Goal: Information Seeking & Learning: Learn about a topic

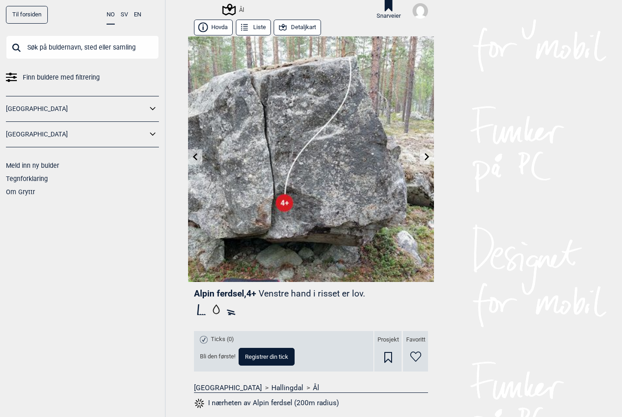
click at [304, 29] on button "Detaljkart" at bounding box center [296, 28] width 47 height 16
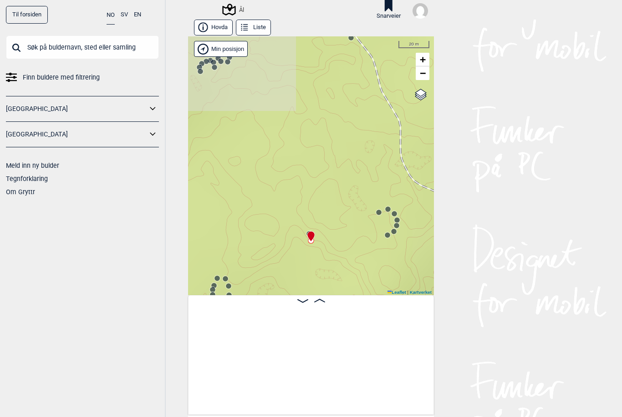
scroll to position [0, 17995]
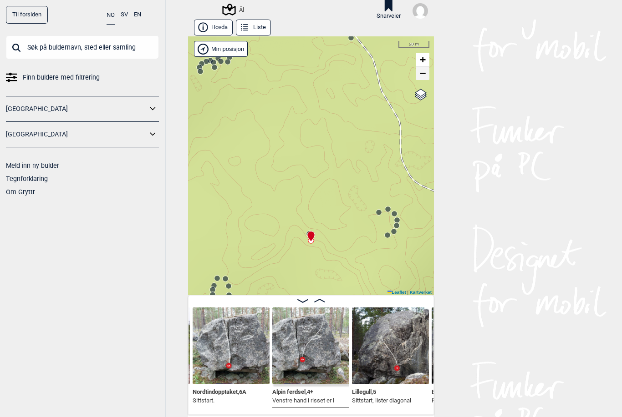
click at [423, 74] on span "−" at bounding box center [423, 72] width 6 height 11
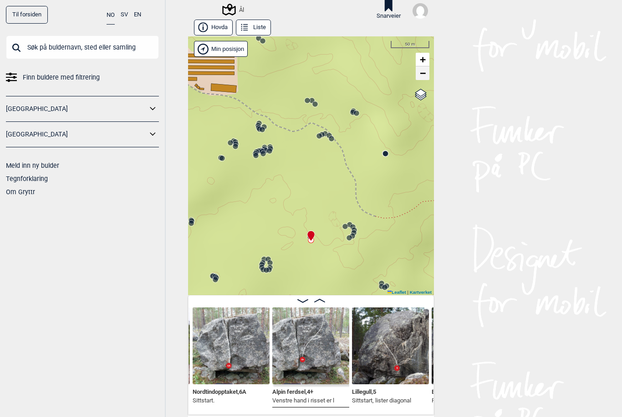
click at [423, 74] on span "−" at bounding box center [423, 72] width 6 height 11
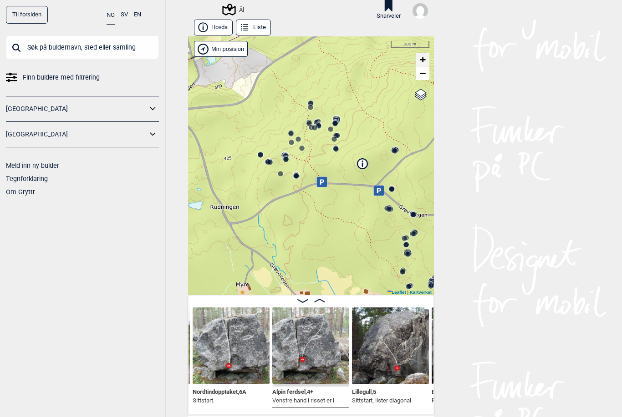
click at [423, 56] on span "+" at bounding box center [423, 59] width 6 height 11
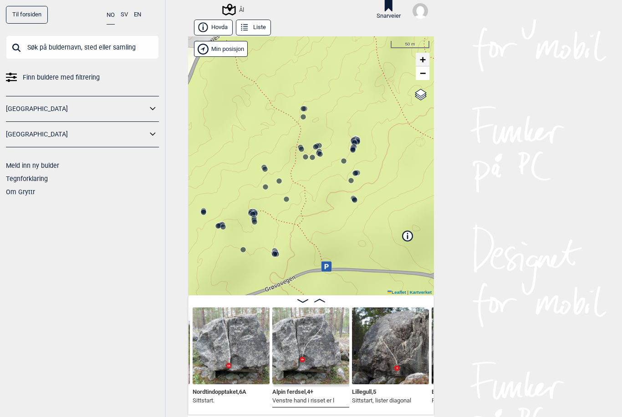
click at [422, 58] on span "+" at bounding box center [423, 59] width 6 height 11
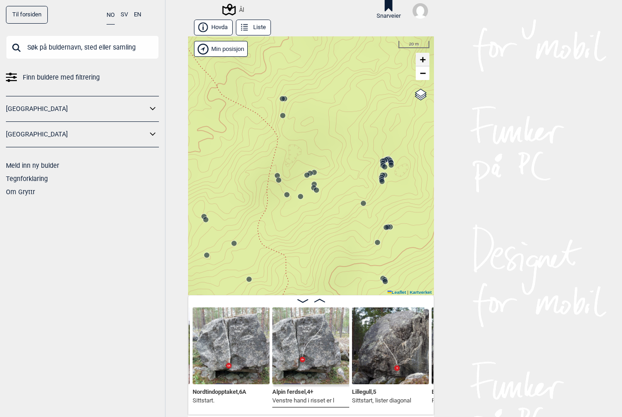
click at [421, 59] on span "+" at bounding box center [423, 59] width 6 height 11
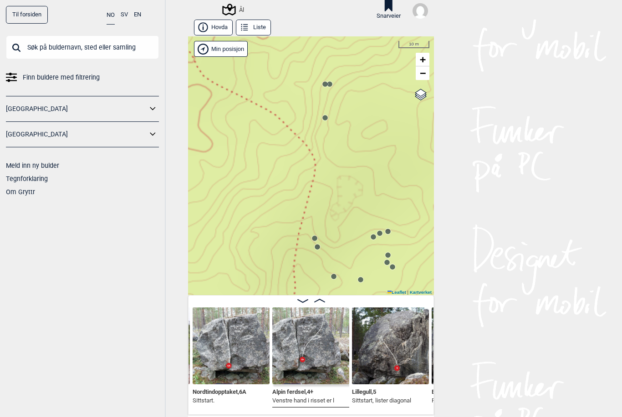
click at [324, 117] on circle at bounding box center [324, 117] width 5 height 5
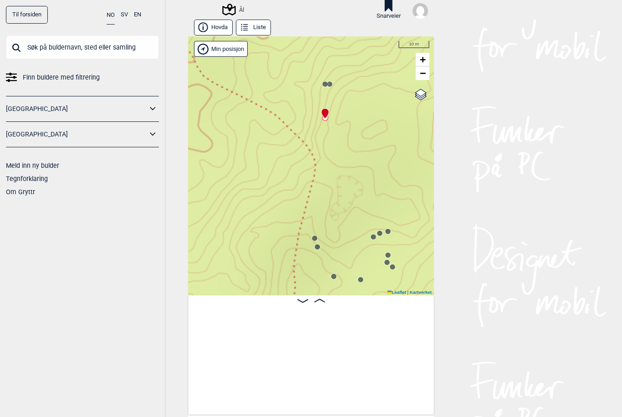
scroll to position [0, 2999]
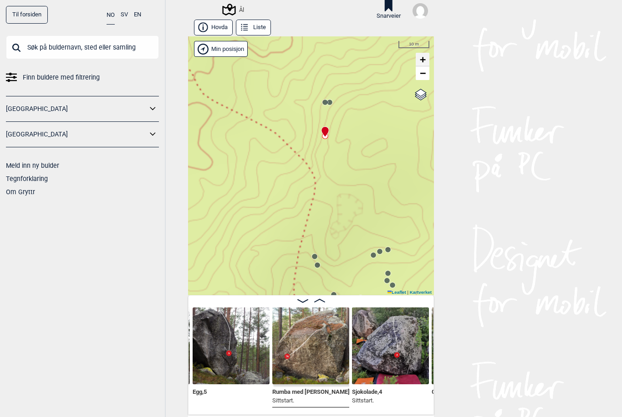
click at [424, 58] on span "+" at bounding box center [423, 59] width 6 height 11
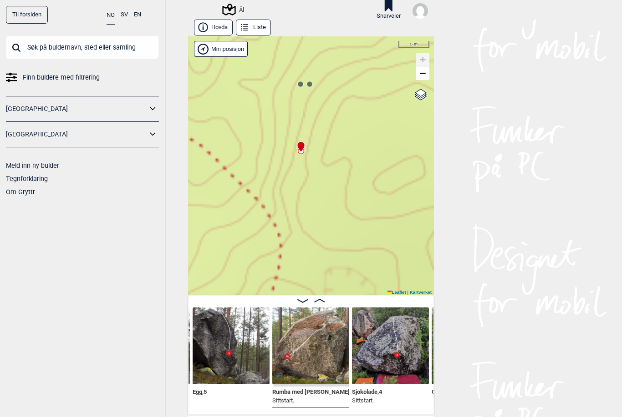
click at [300, 84] on circle at bounding box center [300, 83] width 5 height 5
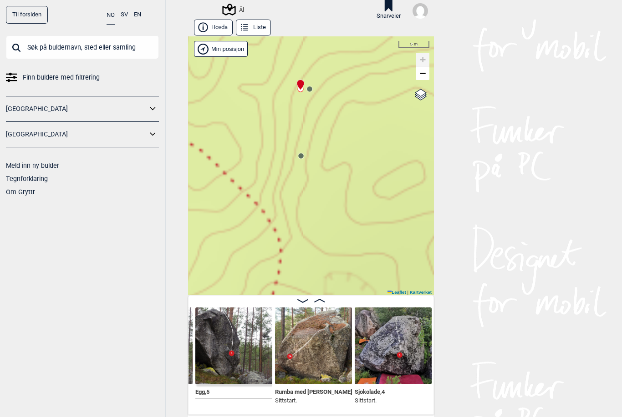
scroll to position [0, 2922]
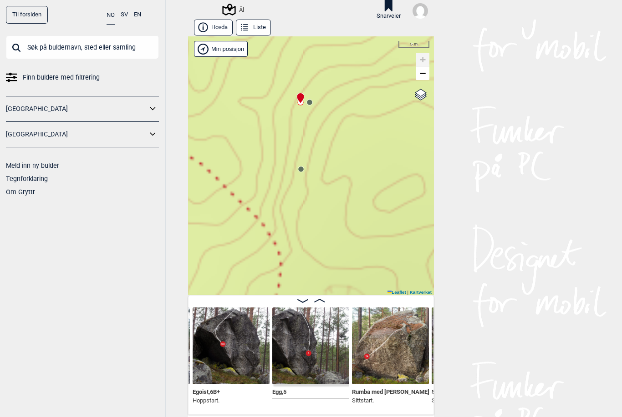
click at [310, 101] on circle at bounding box center [309, 102] width 5 height 5
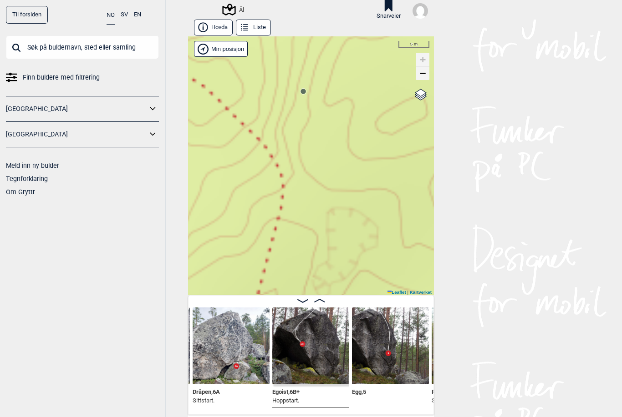
click at [422, 71] on span "−" at bounding box center [423, 72] width 6 height 11
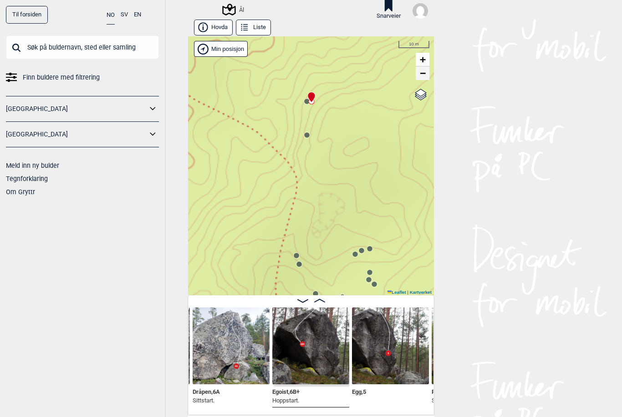
click at [422, 71] on span "−" at bounding box center [423, 72] width 6 height 11
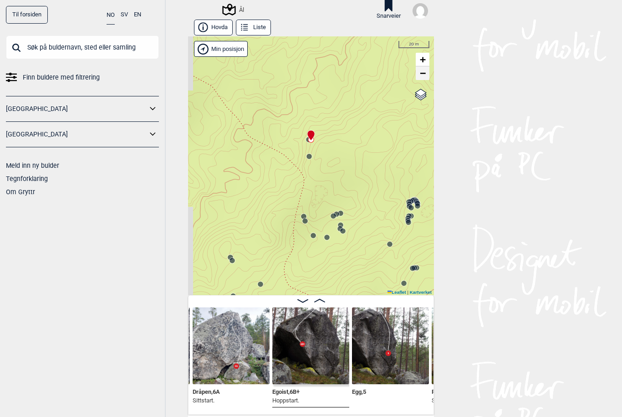
click at [422, 70] on span "−" at bounding box center [423, 72] width 6 height 11
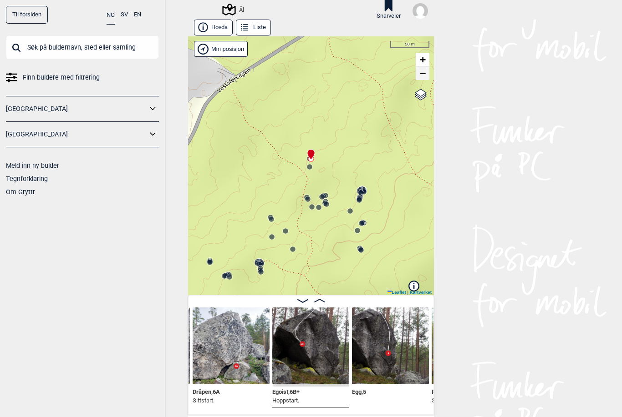
click at [422, 70] on span "−" at bounding box center [423, 72] width 6 height 11
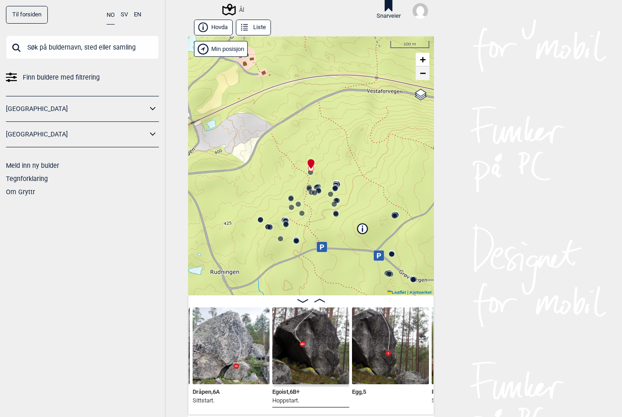
click at [0, 0] on html "Til forsiden NO SV EN Finn buldere med filtrering [GEOGRAPHIC_DATA] [GEOGRAPHIC…" at bounding box center [311, 208] width 622 height 417
click at [422, 70] on span "−" at bounding box center [423, 72] width 6 height 11
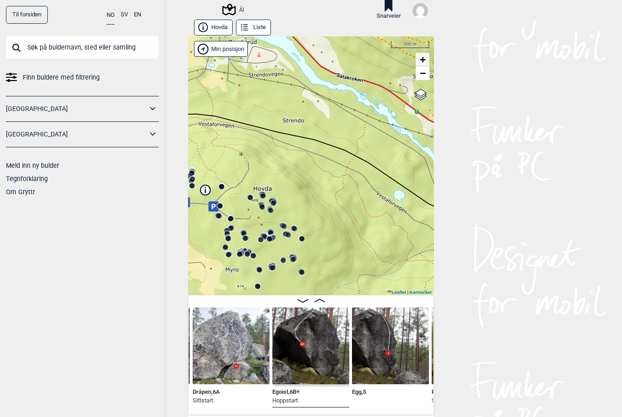
click at [421, 56] on span "+" at bounding box center [423, 59] width 6 height 11
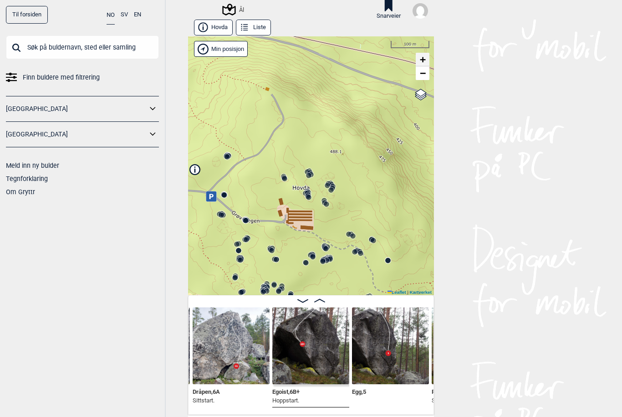
click at [421, 56] on span "+" at bounding box center [423, 59] width 6 height 11
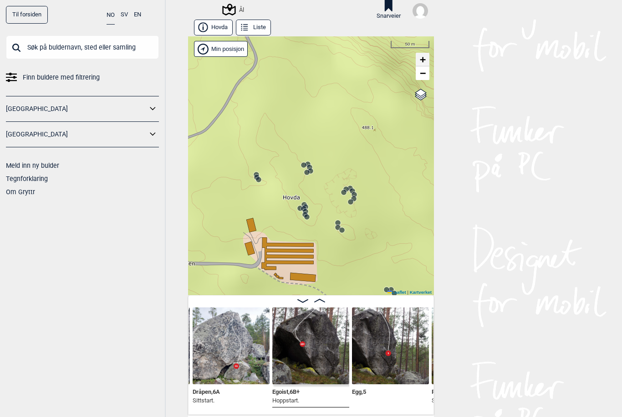
click at [421, 56] on span "+" at bounding box center [423, 59] width 6 height 11
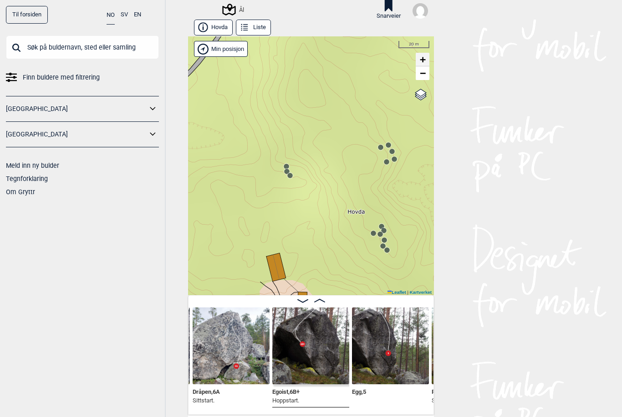
click at [421, 56] on span "+" at bounding box center [423, 59] width 6 height 11
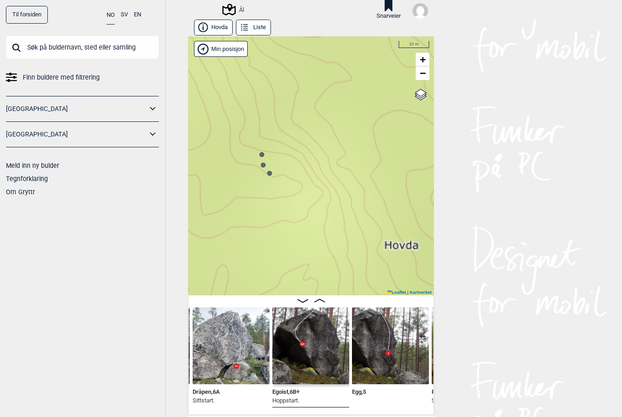
click at [261, 153] on circle at bounding box center [261, 154] width 5 height 5
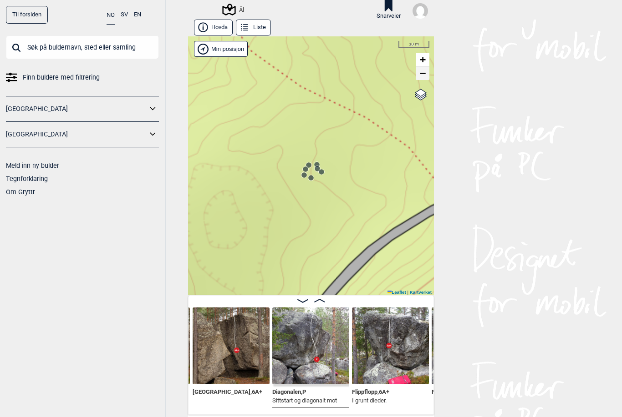
click at [424, 72] on span "−" at bounding box center [423, 72] width 6 height 11
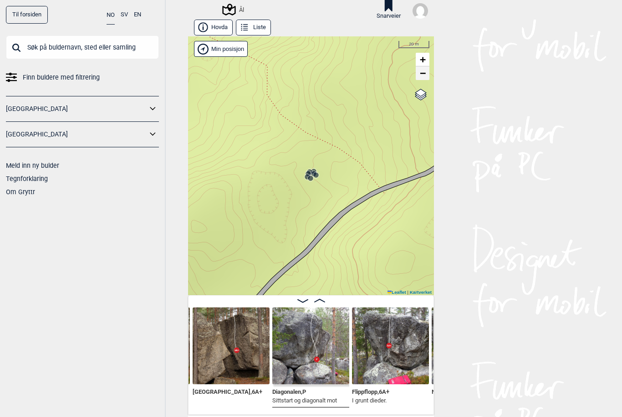
click at [424, 72] on span "−" at bounding box center [423, 72] width 6 height 11
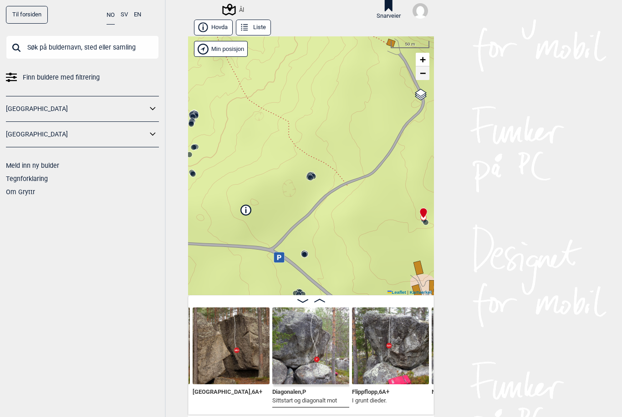
click at [424, 72] on span "−" at bounding box center [423, 72] width 6 height 11
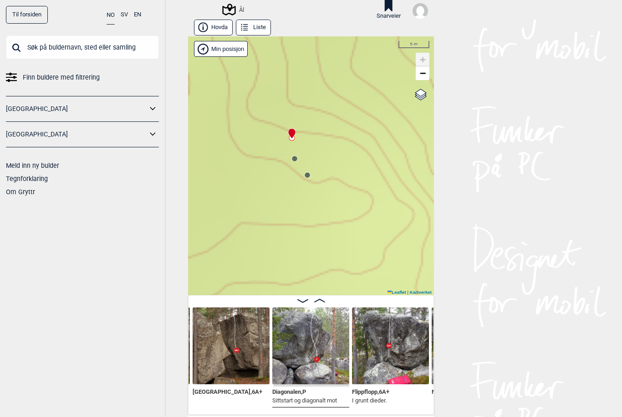
click at [307, 174] on circle at bounding box center [306, 174] width 5 height 5
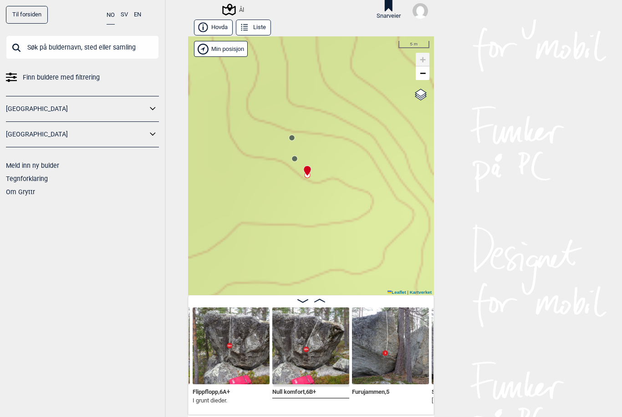
click at [295, 158] on circle at bounding box center [294, 158] width 5 height 5
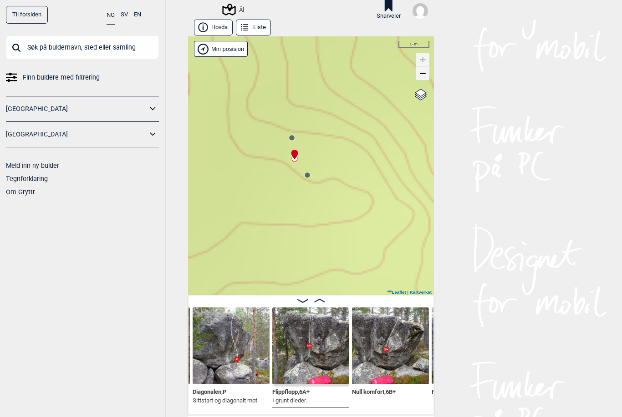
click at [422, 73] on span "−" at bounding box center [423, 72] width 6 height 11
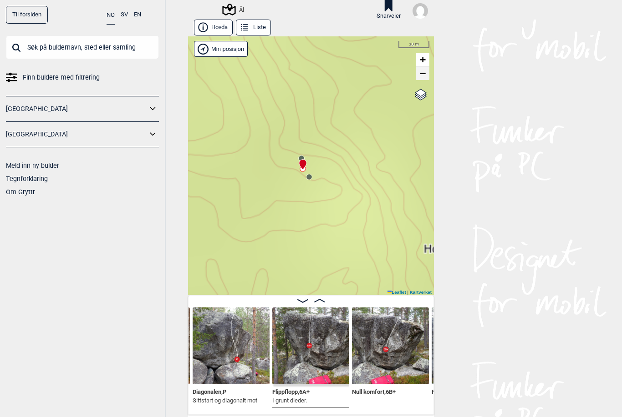
click at [422, 73] on span "−" at bounding box center [423, 72] width 6 height 11
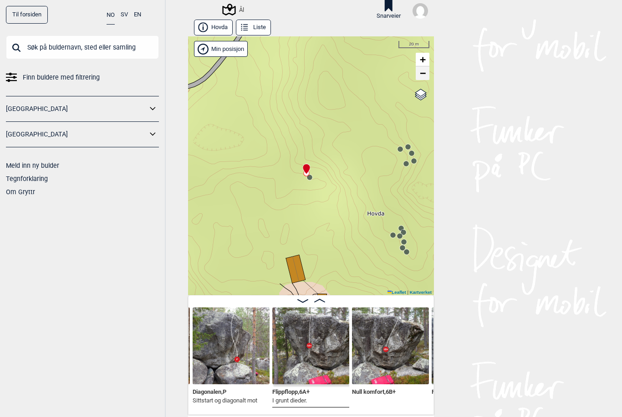
click at [422, 73] on span "−" at bounding box center [423, 72] width 6 height 11
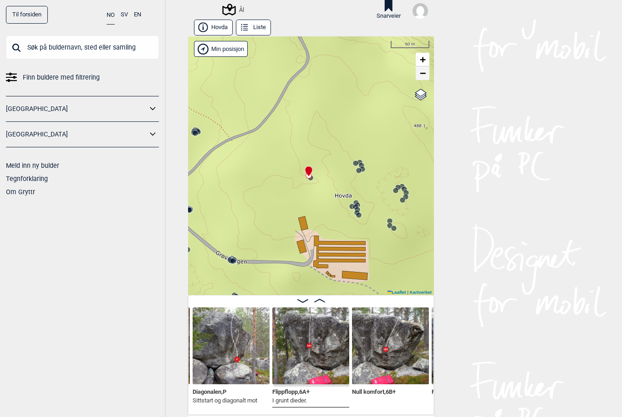
click at [422, 73] on span "−" at bounding box center [423, 72] width 6 height 11
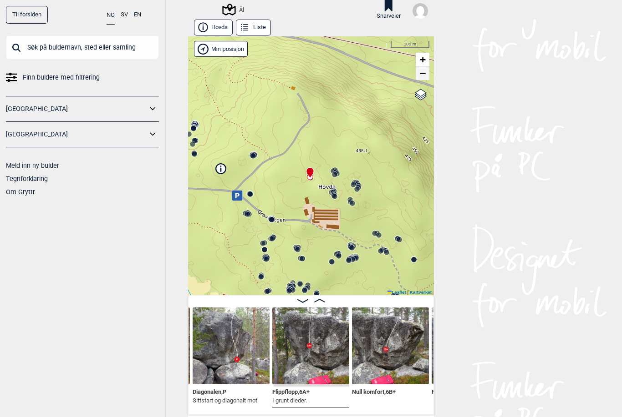
click at [422, 73] on span "−" at bounding box center [423, 72] width 6 height 11
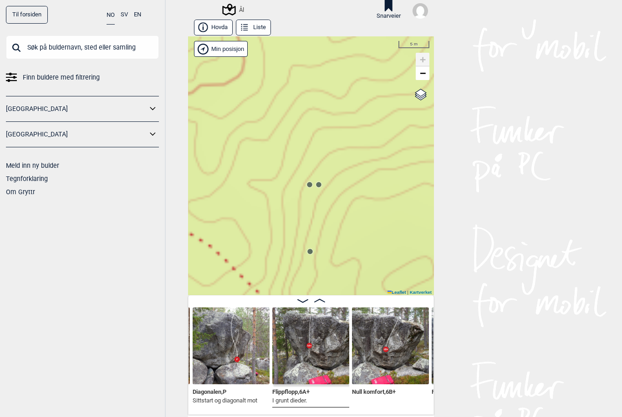
click at [309, 182] on circle at bounding box center [309, 184] width 5 height 5
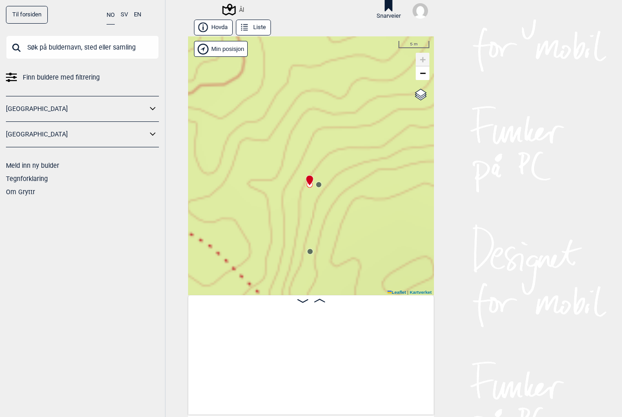
scroll to position [0, 2925]
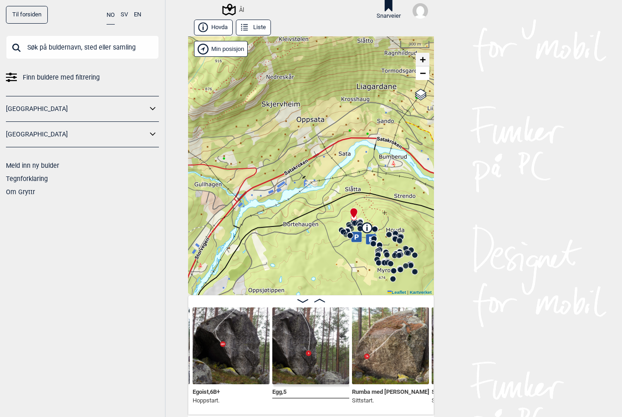
click at [424, 58] on span "+" at bounding box center [423, 59] width 6 height 11
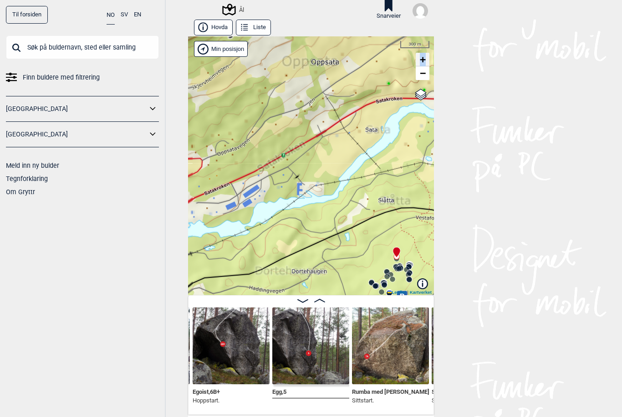
click at [424, 58] on span "+" at bounding box center [423, 59] width 6 height 11
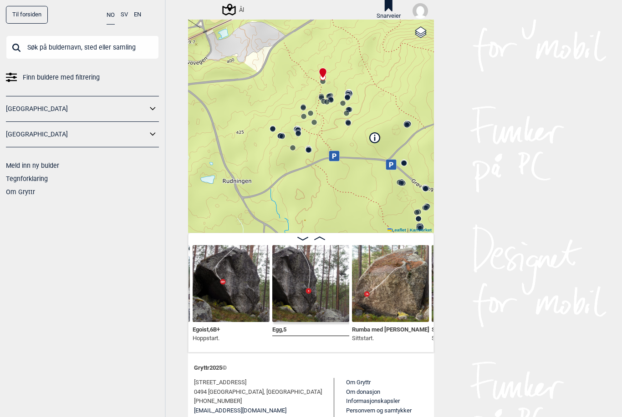
scroll to position [0, 0]
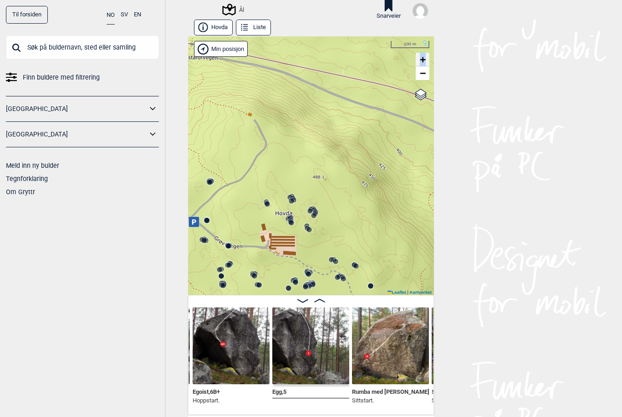
click at [418, 57] on link "+" at bounding box center [422, 60] width 14 height 14
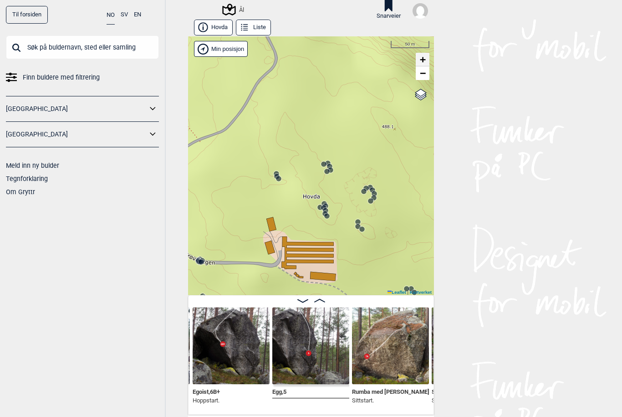
click at [422, 54] on span "+" at bounding box center [423, 59] width 6 height 11
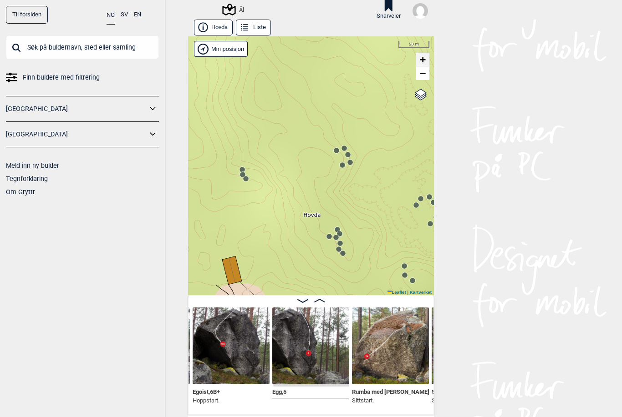
click at [425, 54] on span "+" at bounding box center [423, 59] width 6 height 11
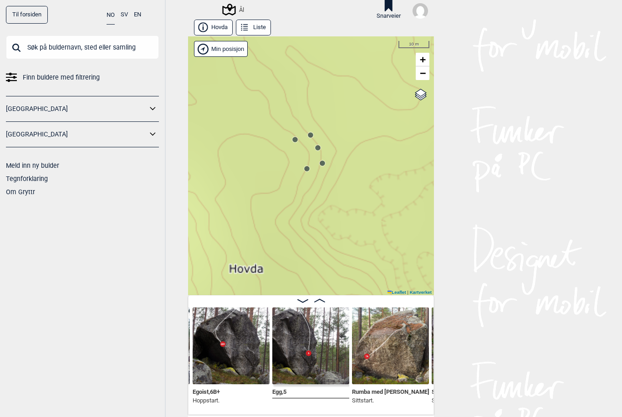
click at [293, 139] on circle at bounding box center [294, 139] width 5 height 5
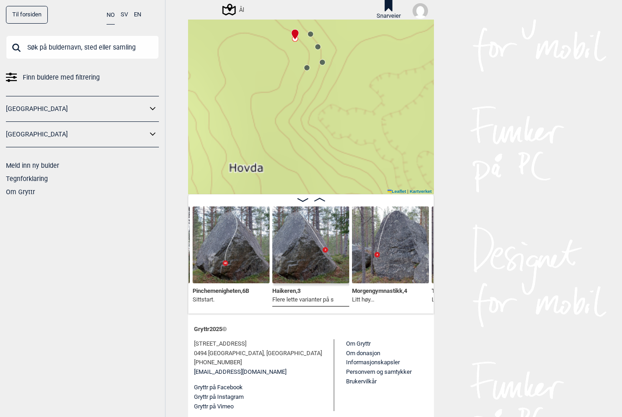
scroll to position [127, 0]
click at [242, 245] on img at bounding box center [230, 245] width 77 height 77
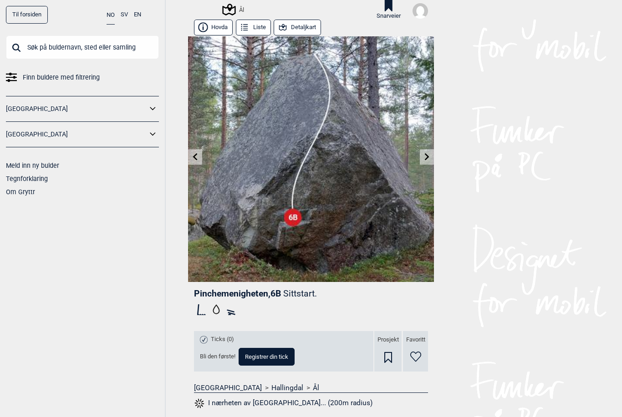
click at [426, 157] on icon at bounding box center [426, 156] width 7 height 7
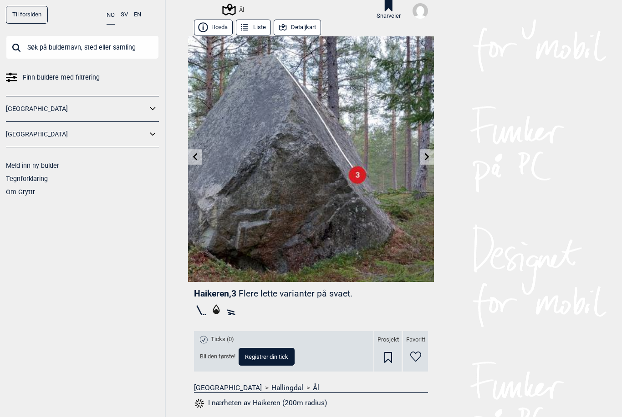
click at [426, 157] on icon at bounding box center [426, 156] width 7 height 7
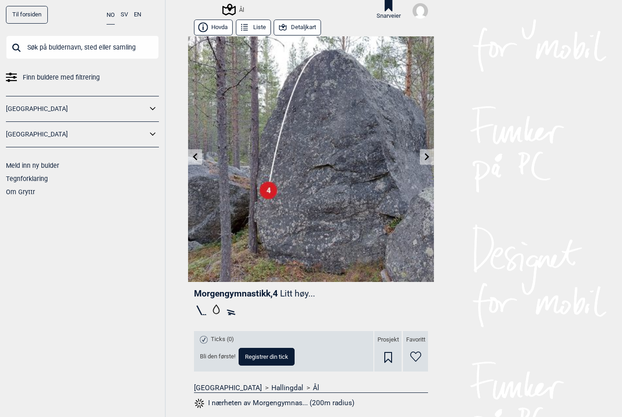
click at [426, 158] on icon at bounding box center [427, 156] width 5 height 7
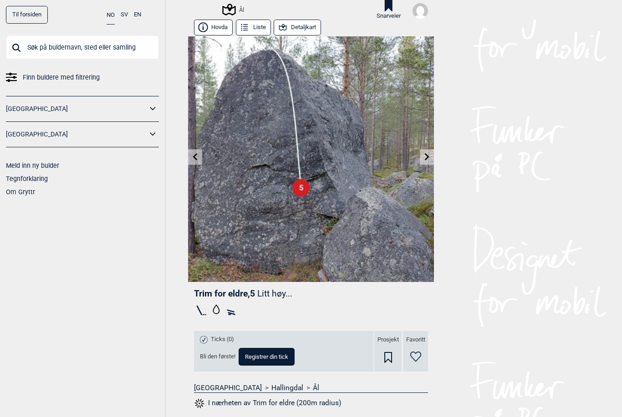
click at [428, 156] on icon at bounding box center [427, 156] width 5 height 7
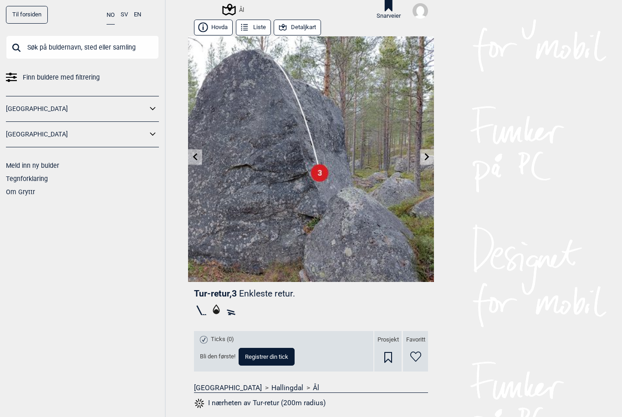
click at [305, 27] on button "Detaljkart" at bounding box center [296, 28] width 47 height 16
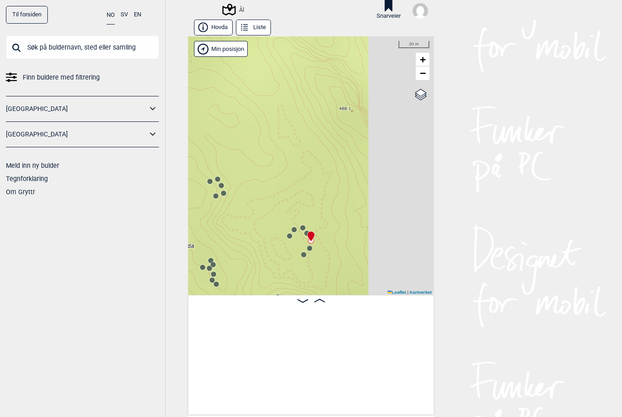
scroll to position [0, 7690]
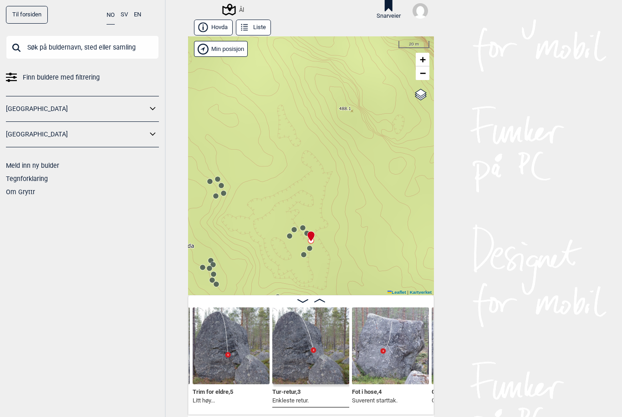
click at [324, 366] on img at bounding box center [310, 346] width 77 height 77
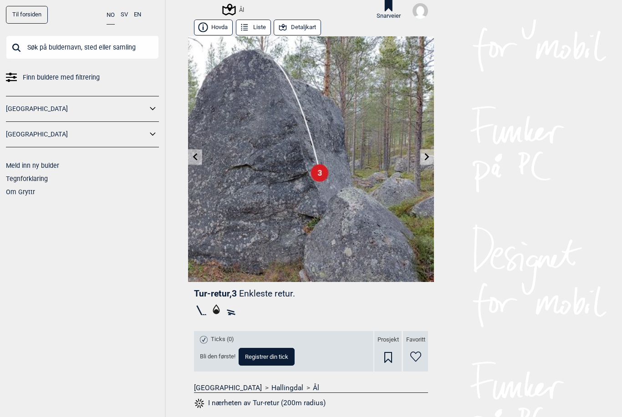
click at [425, 157] on icon at bounding box center [426, 156] width 7 height 7
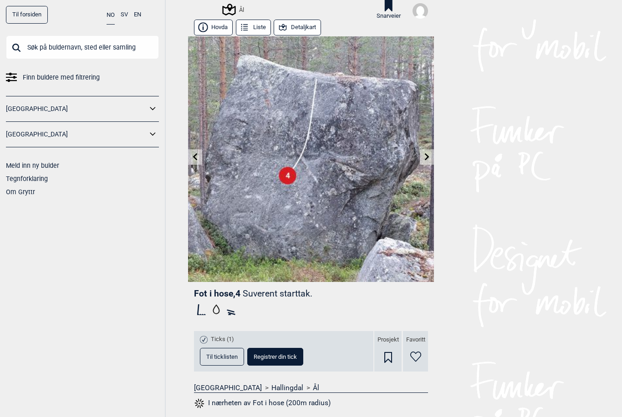
click at [429, 157] on icon at bounding box center [426, 156] width 7 height 7
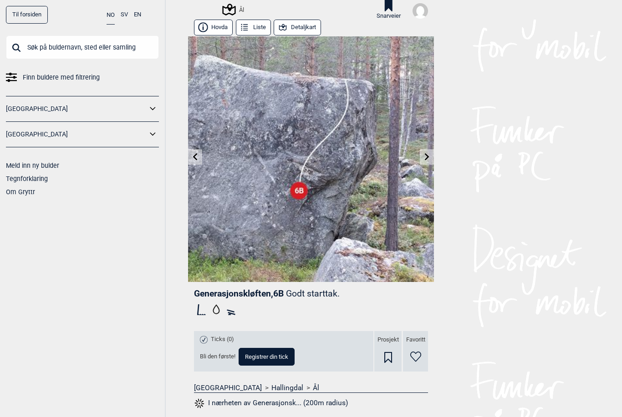
click at [312, 27] on button "Detaljkart" at bounding box center [296, 28] width 47 height 16
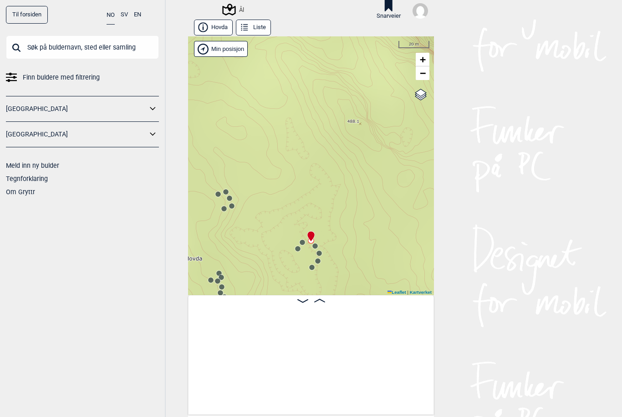
scroll to position [0, 7844]
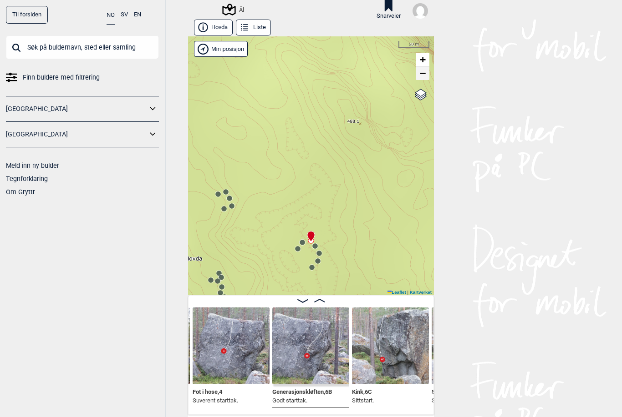
click at [422, 71] on span "−" at bounding box center [423, 72] width 6 height 11
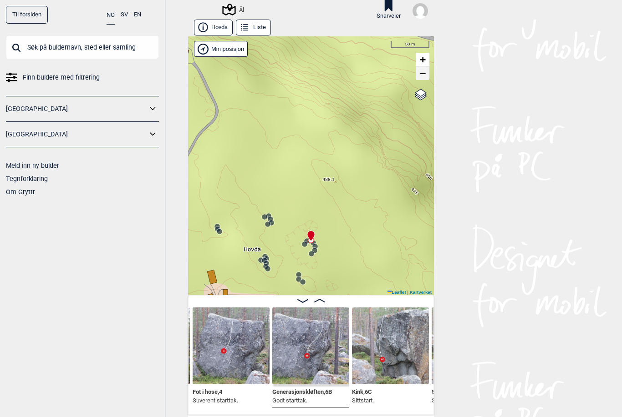
click at [422, 71] on span "−" at bounding box center [423, 72] width 6 height 11
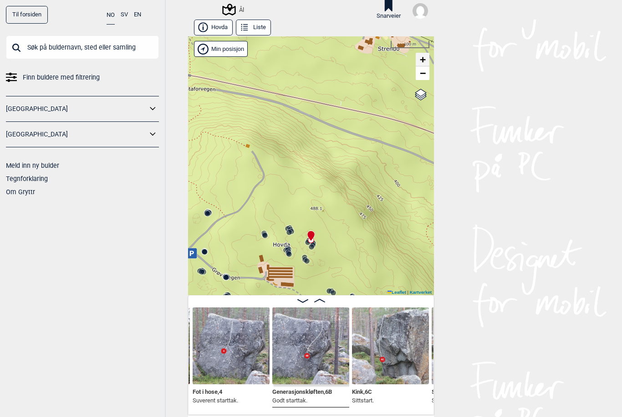
click at [423, 58] on span "+" at bounding box center [423, 59] width 6 height 11
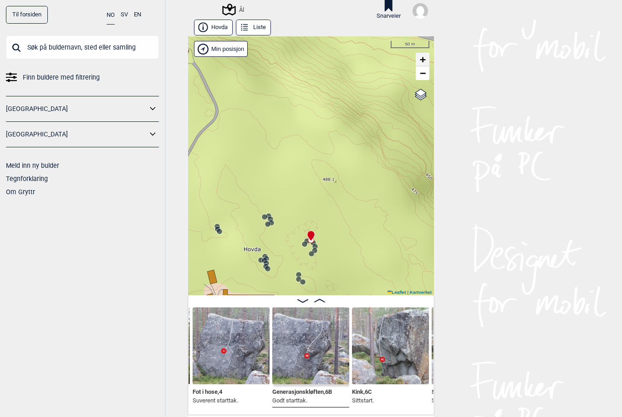
click at [423, 58] on span "+" at bounding box center [423, 59] width 6 height 11
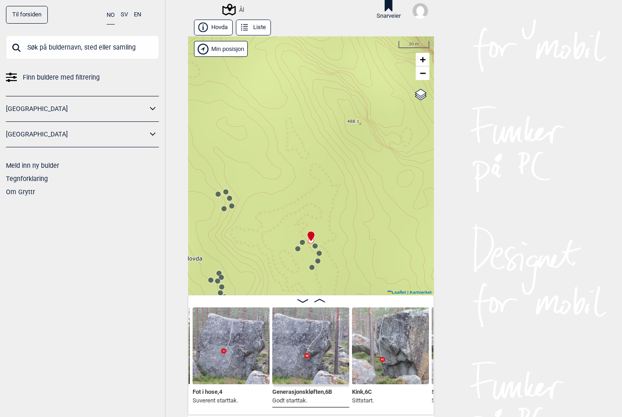
click at [315, 366] on img at bounding box center [310, 346] width 77 height 77
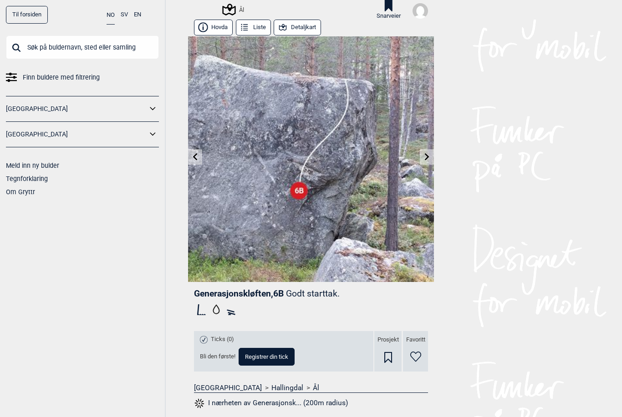
click at [428, 153] on link at bounding box center [427, 157] width 14 height 15
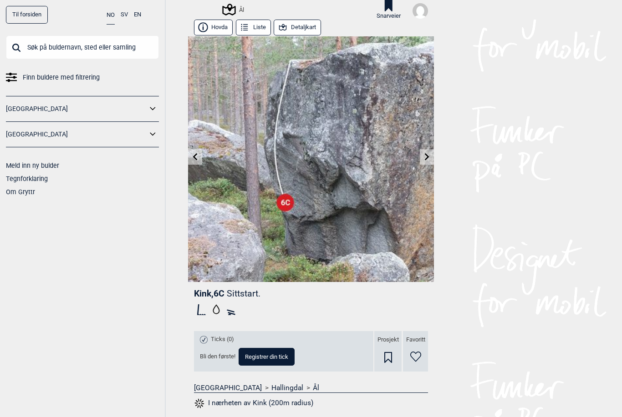
click at [428, 153] on html "Til forsiden NO SV EN Finn buldere med filtrering [GEOGRAPHIC_DATA] [GEOGRAPHIC…" at bounding box center [311, 208] width 622 height 417
click at [428, 153] on link at bounding box center [427, 157] width 14 height 15
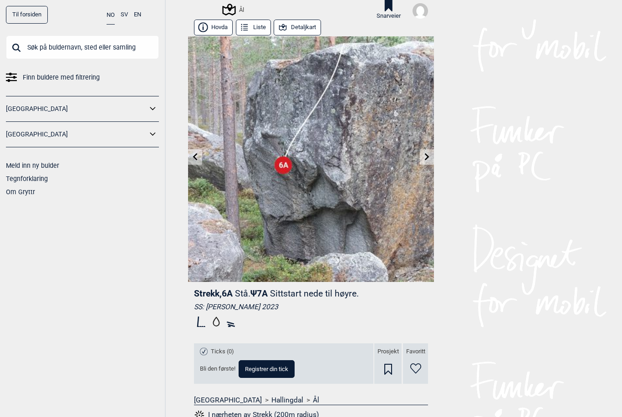
click at [428, 153] on link at bounding box center [427, 157] width 14 height 15
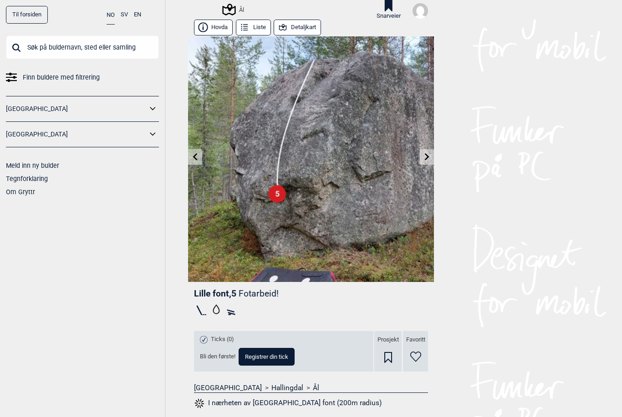
click at [306, 28] on button "Detaljkart" at bounding box center [296, 28] width 47 height 16
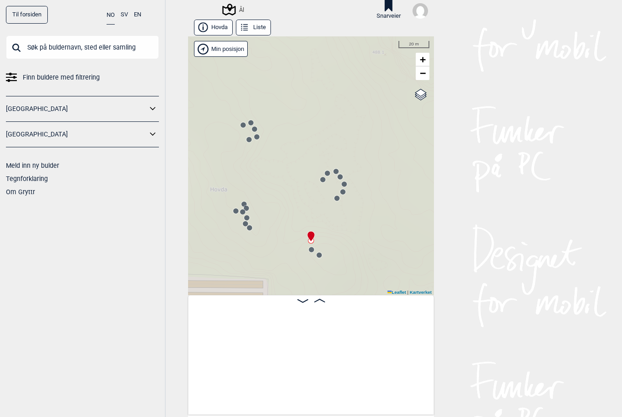
scroll to position [0, 8074]
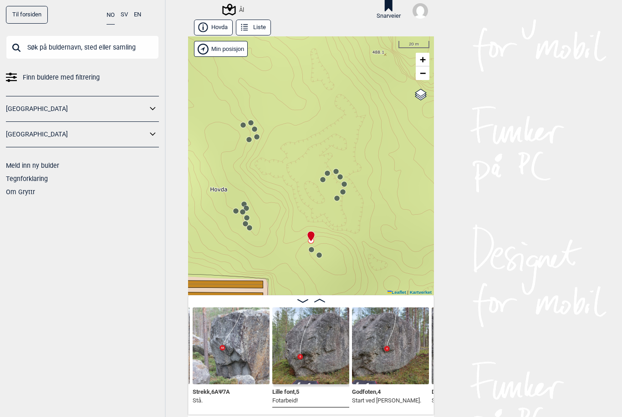
click at [316, 360] on img at bounding box center [310, 346] width 77 height 77
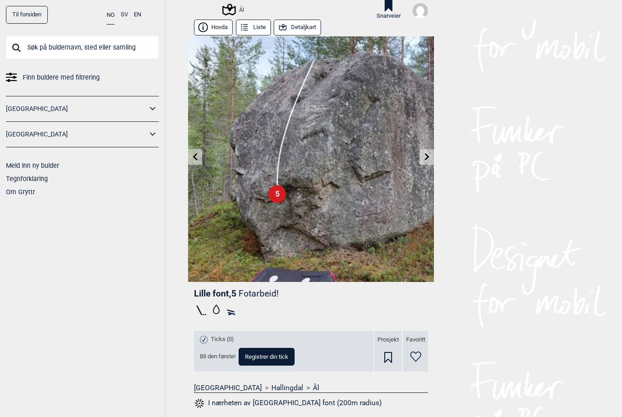
click at [427, 156] on icon at bounding box center [427, 156] width 5 height 7
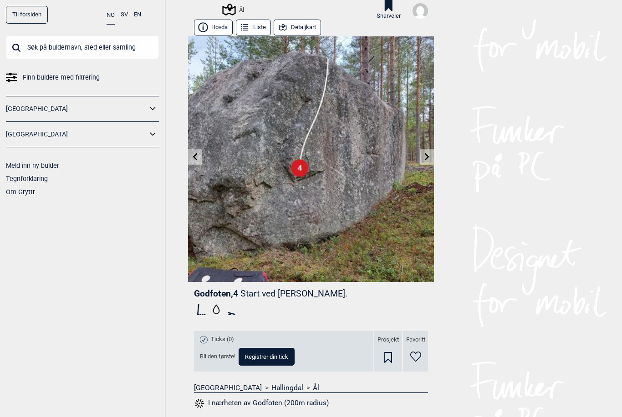
click at [426, 157] on icon at bounding box center [426, 156] width 7 height 7
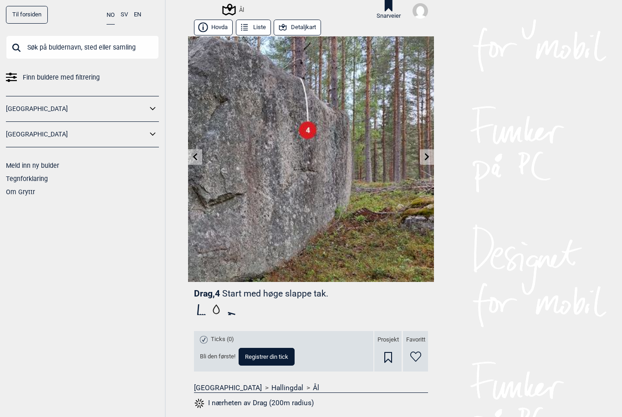
click at [306, 26] on button "Detaljkart" at bounding box center [296, 28] width 47 height 16
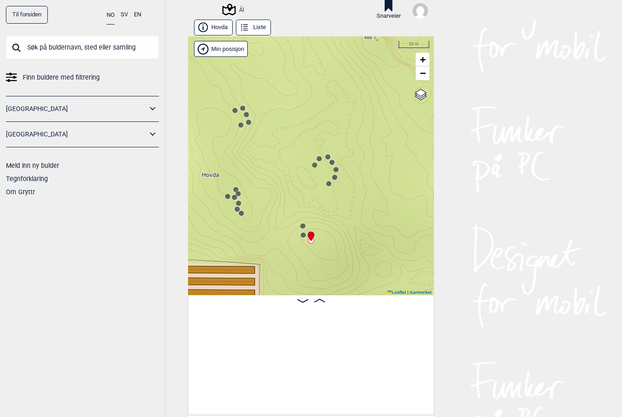
scroll to position [0, 8228]
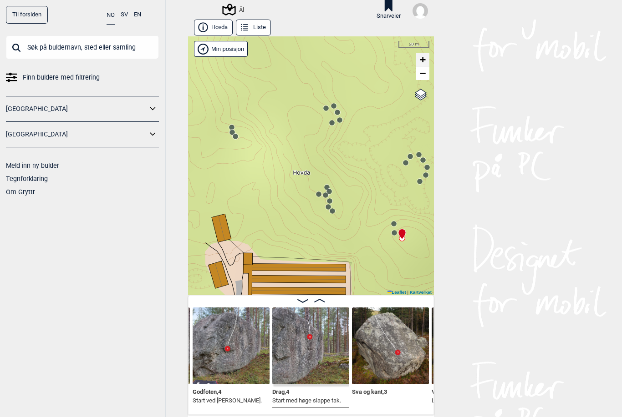
click at [423, 61] on span "+" at bounding box center [423, 59] width 6 height 11
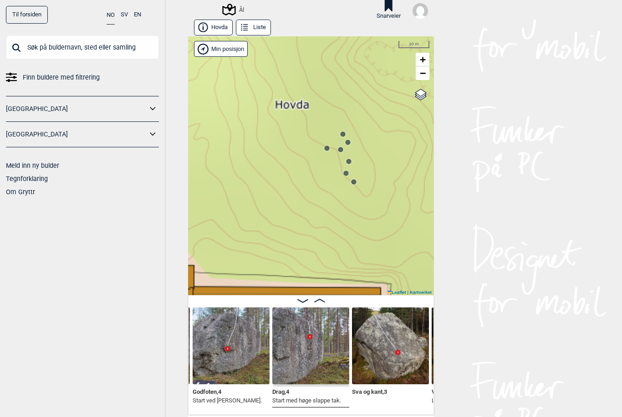
click at [354, 183] on circle at bounding box center [353, 181] width 5 height 5
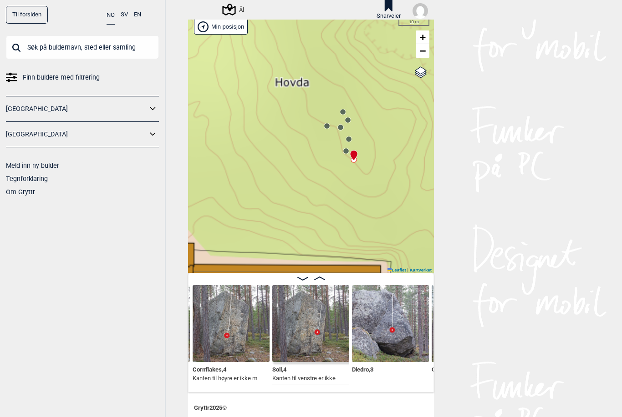
scroll to position [37, 0]
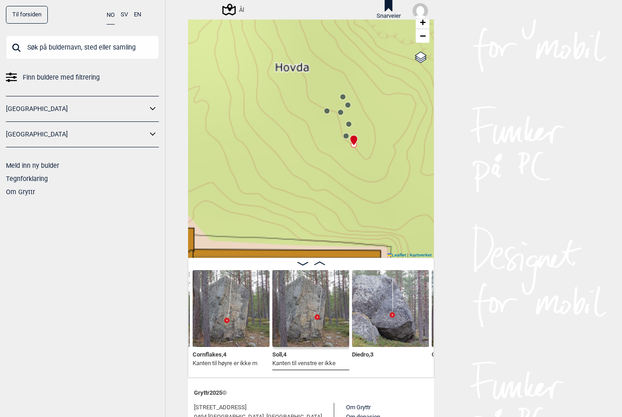
click at [229, 324] on img at bounding box center [230, 308] width 77 height 77
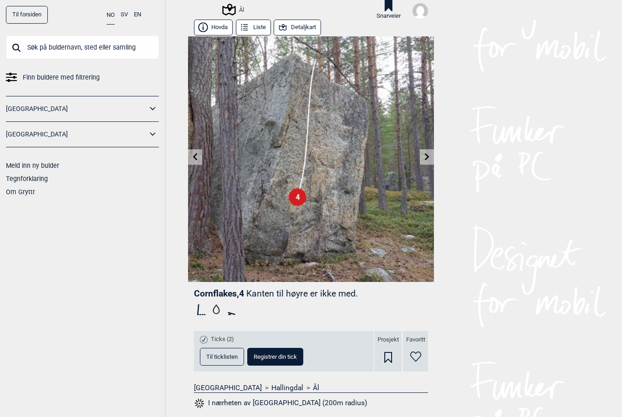
click at [196, 156] on icon at bounding box center [195, 156] width 7 height 7
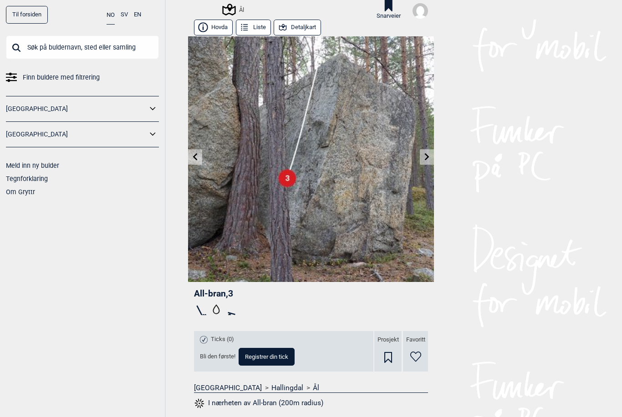
click at [0, 0] on html "Til forsiden NO SV EN Finn buldere med filtrering [GEOGRAPHIC_DATA] [GEOGRAPHIC…" at bounding box center [311, 208] width 622 height 417
click at [196, 156] on icon at bounding box center [195, 156] width 7 height 7
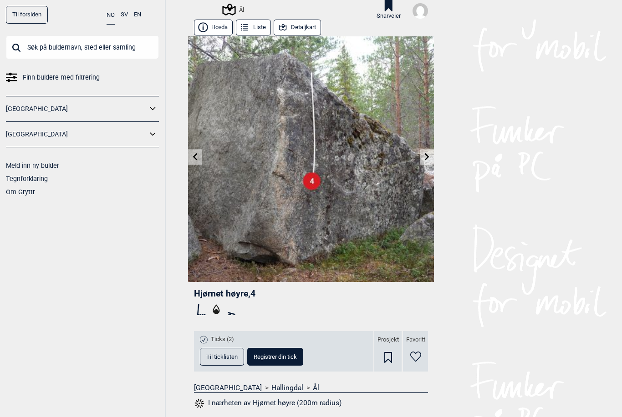
click at [0, 0] on html "Til forsiden NO SV EN Finn buldere med filtrering [GEOGRAPHIC_DATA] [GEOGRAPHIC…" at bounding box center [311, 208] width 622 height 417
click at [196, 156] on icon at bounding box center [195, 156] width 7 height 7
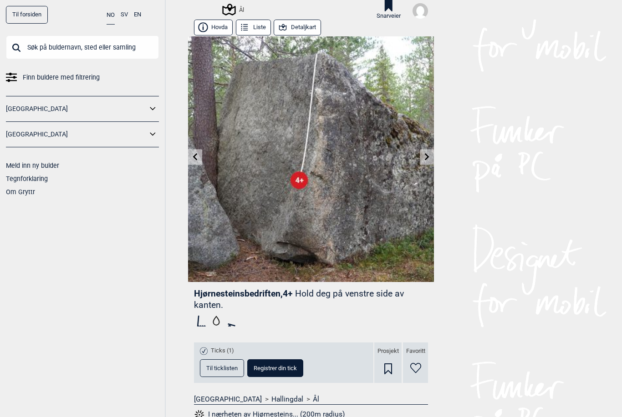
click at [0, 0] on html "Til forsiden NO SV EN Finn buldere med filtrering [GEOGRAPHIC_DATA] [GEOGRAPHIC…" at bounding box center [311, 208] width 622 height 417
click at [196, 156] on icon at bounding box center [195, 156] width 7 height 7
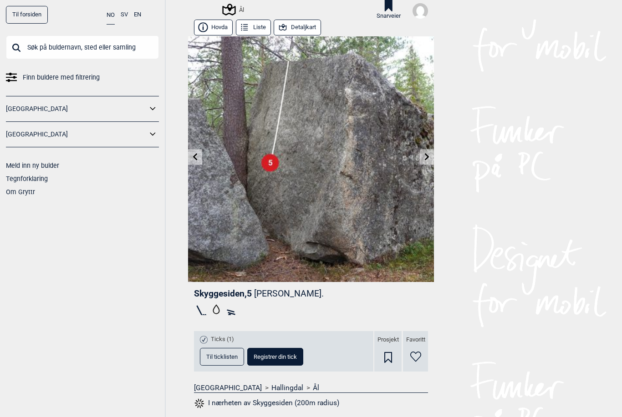
click at [195, 156] on icon at bounding box center [195, 156] width 7 height 7
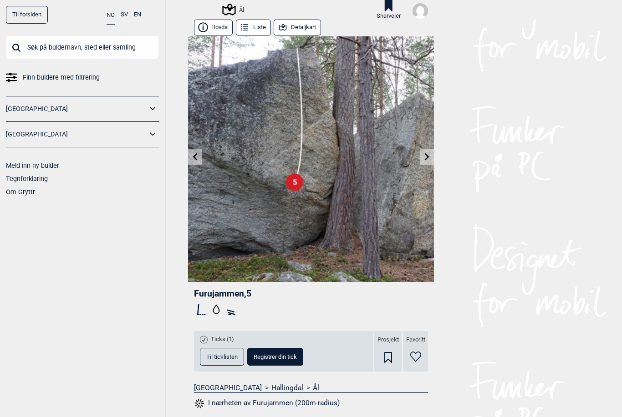
click at [195, 156] on icon at bounding box center [195, 156] width 7 height 7
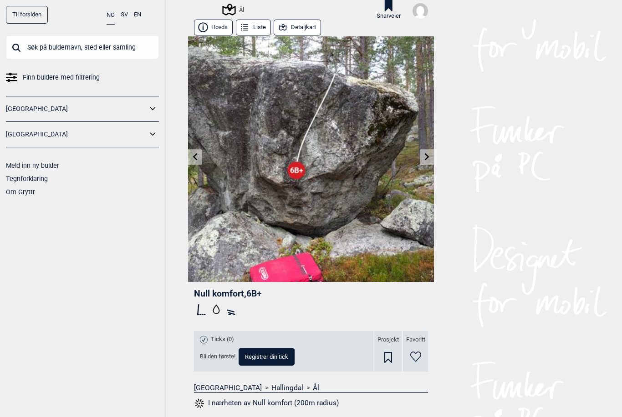
click at [429, 157] on icon at bounding box center [426, 156] width 7 height 7
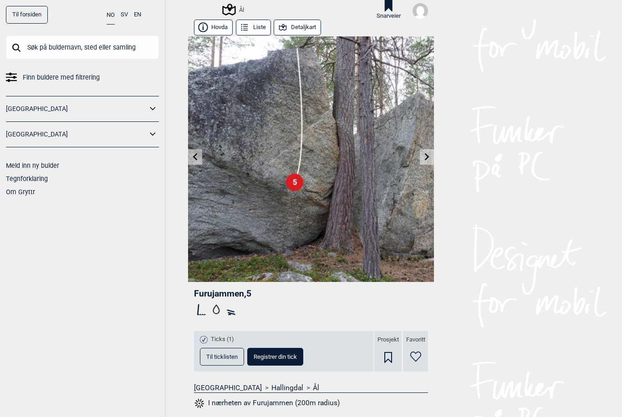
click at [427, 157] on icon at bounding box center [426, 156] width 7 height 7
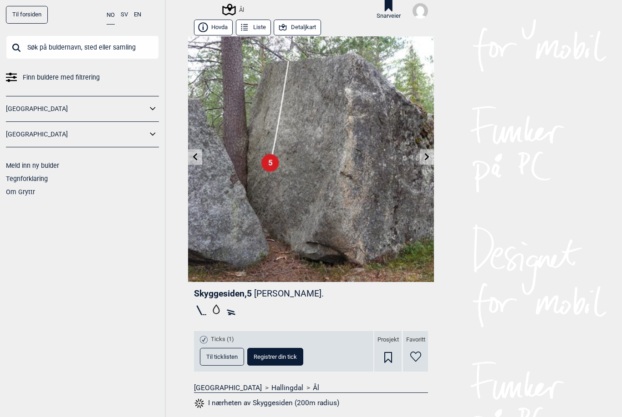
click at [428, 156] on icon at bounding box center [426, 156] width 7 height 7
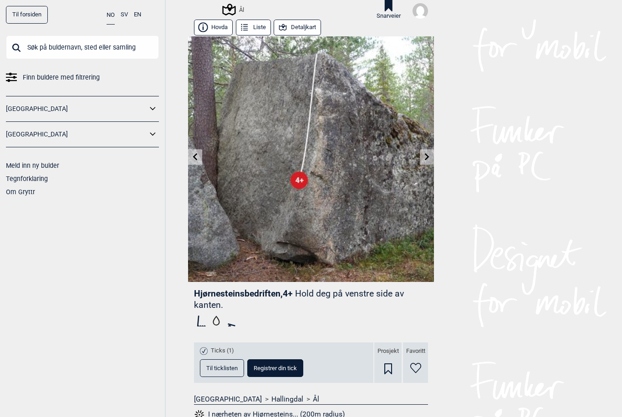
click at [427, 157] on icon at bounding box center [427, 156] width 5 height 7
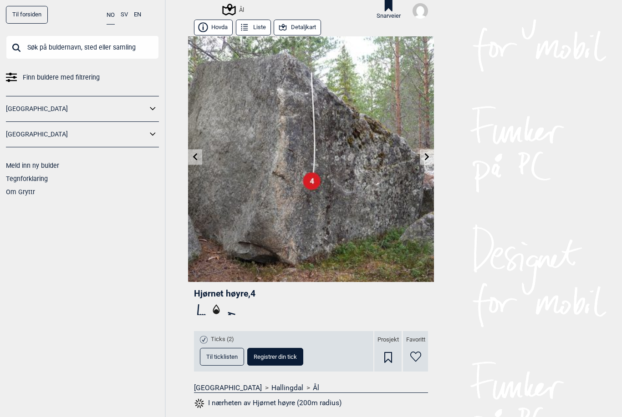
click at [427, 157] on icon at bounding box center [427, 156] width 5 height 7
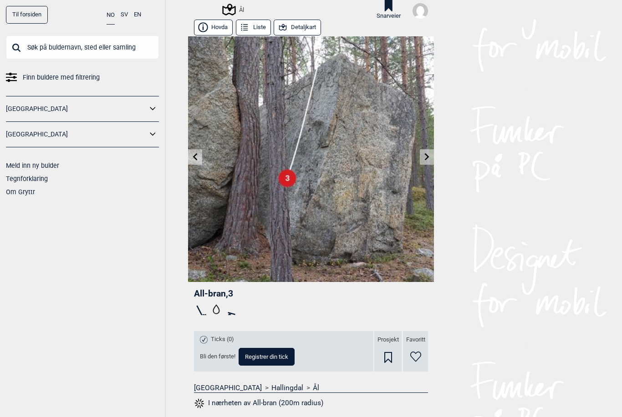
click at [430, 157] on link at bounding box center [427, 157] width 14 height 15
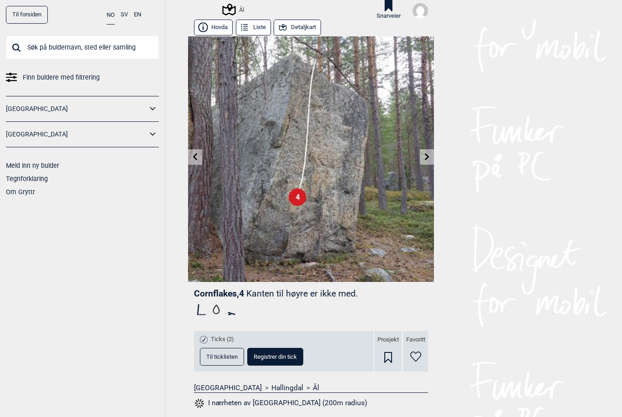
click at [427, 157] on icon at bounding box center [427, 156] width 5 height 7
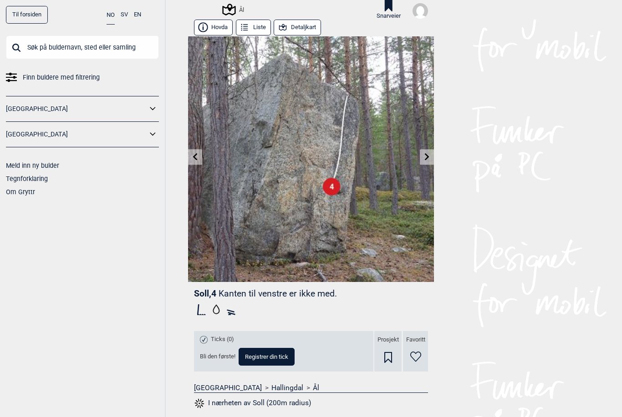
click at [425, 157] on icon at bounding box center [426, 156] width 7 height 7
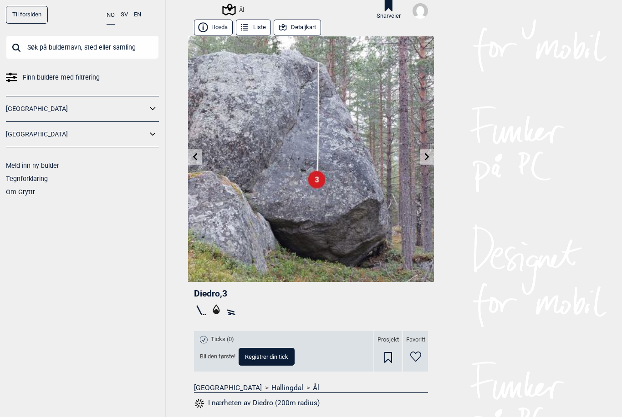
click at [305, 25] on button "Detaljkart" at bounding box center [296, 28] width 47 height 16
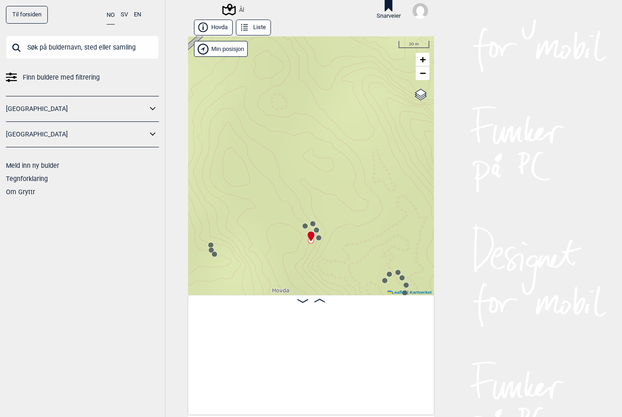
scroll to position [0, 7152]
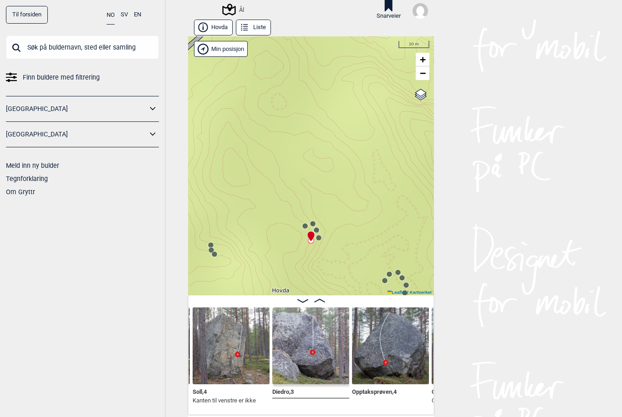
click at [421, 78] on link "−" at bounding box center [422, 73] width 14 height 14
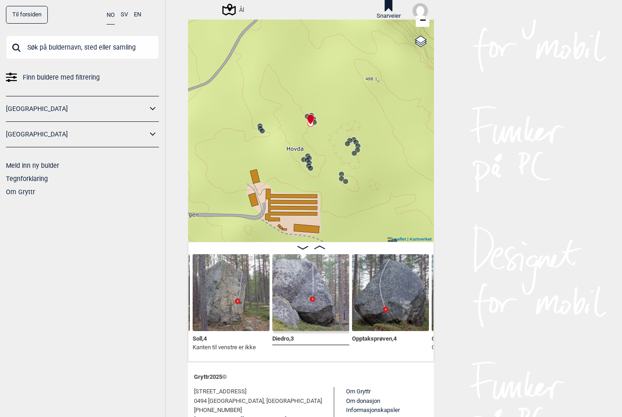
scroll to position [0, 0]
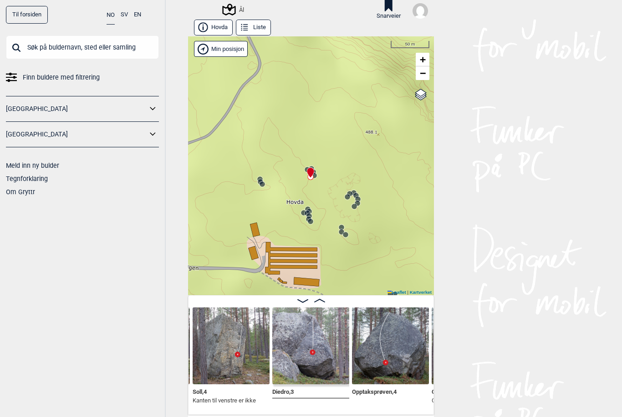
click at [316, 368] on img at bounding box center [310, 346] width 77 height 77
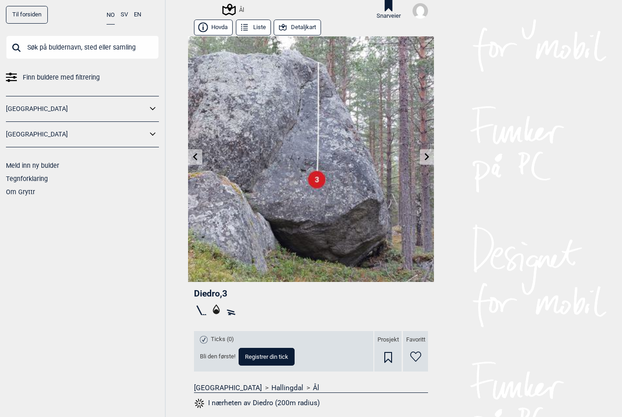
click at [428, 162] on link at bounding box center [427, 157] width 14 height 15
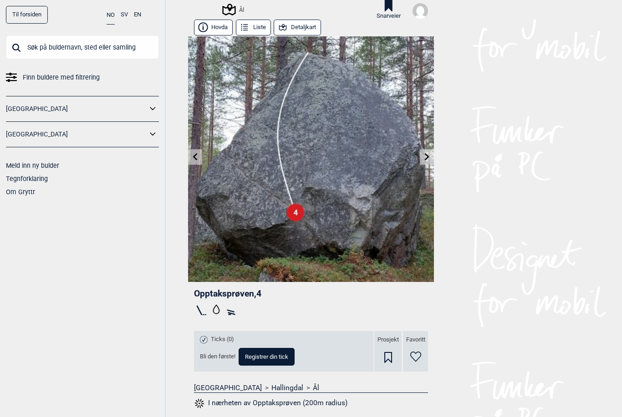
click at [425, 154] on icon at bounding box center [427, 156] width 5 height 7
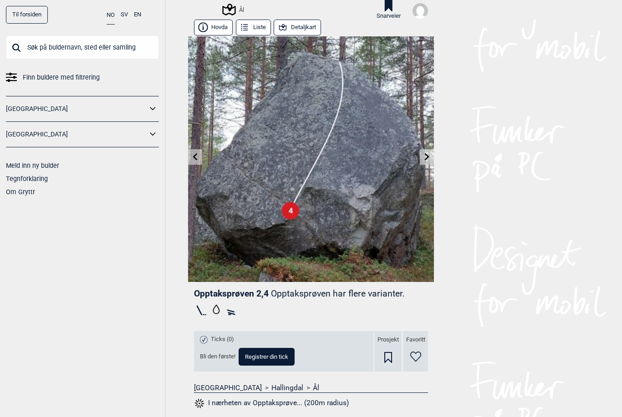
click at [427, 157] on icon at bounding box center [426, 156] width 7 height 7
